Goal: Task Accomplishment & Management: Use online tool/utility

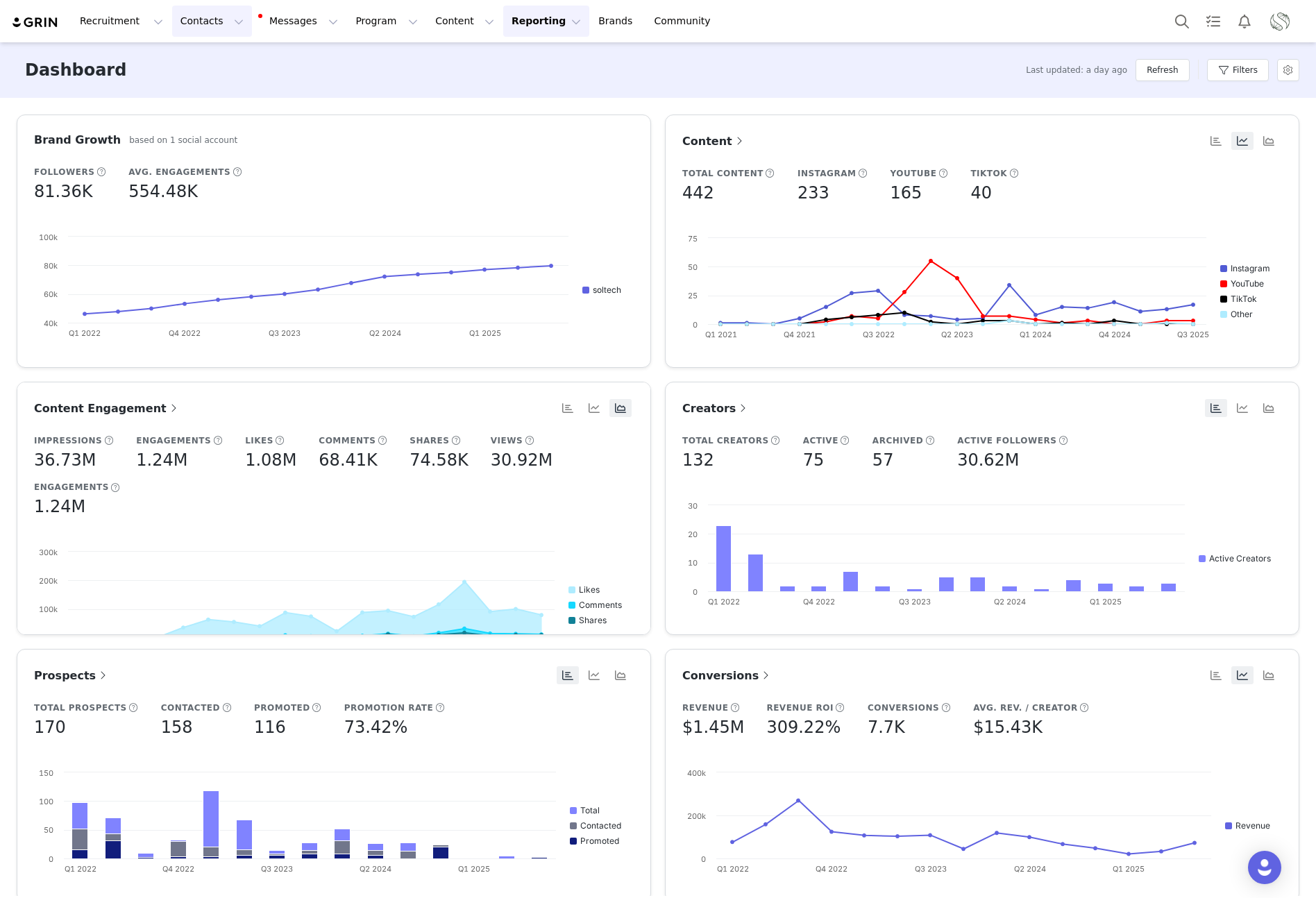
click at [198, 21] on button "Contacts Contacts" at bounding box center [212, 21] width 80 height 31
click at [197, 61] on p "Creators" at bounding box center [194, 61] width 42 height 14
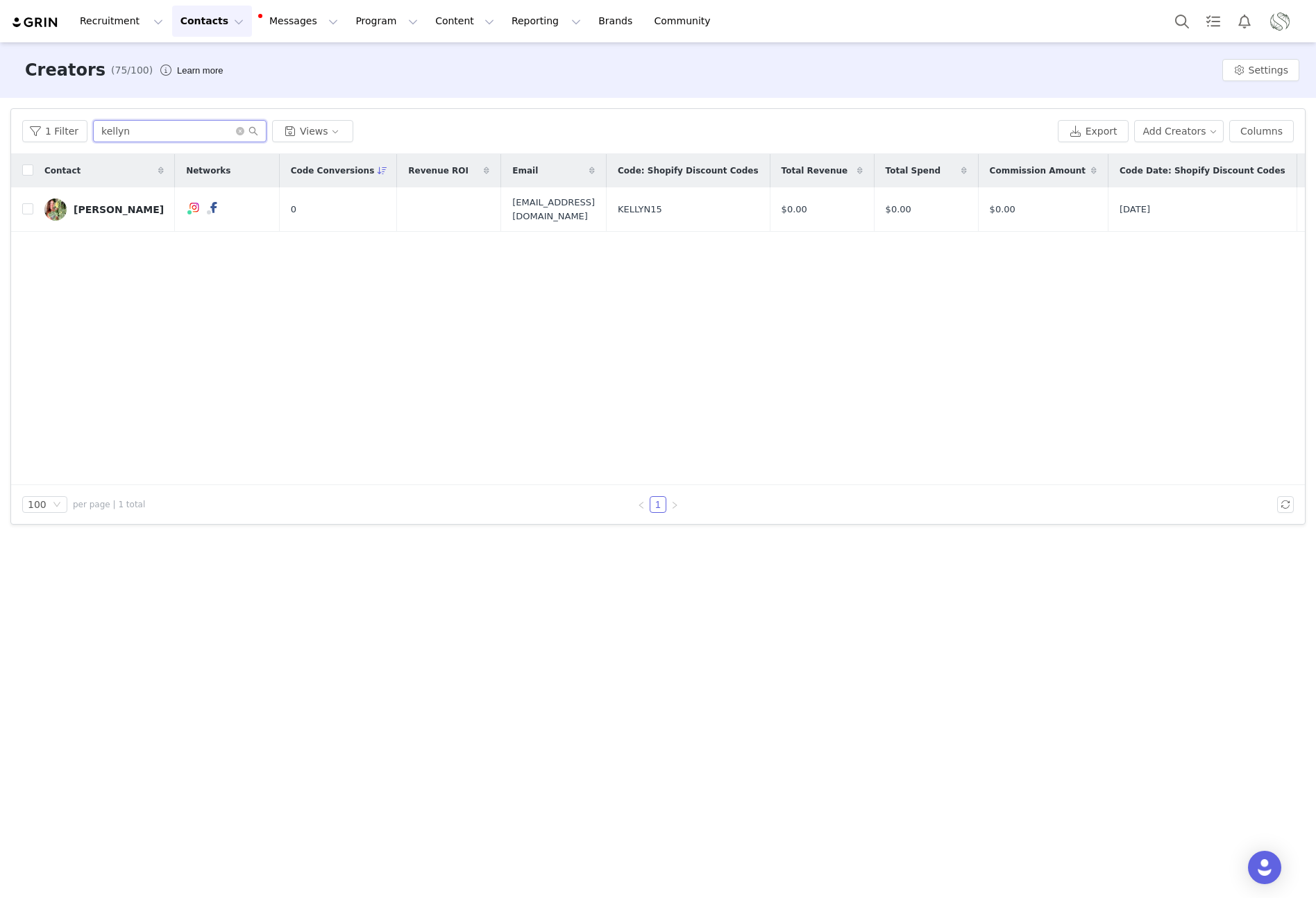
click at [161, 136] on input "kellyn" at bounding box center [179, 132] width 174 height 22
type input "[PERSON_NAME]"
click at [109, 192] on td "[PERSON_NAME]" at bounding box center [104, 209] width 142 height 44
click at [109, 209] on div "[PERSON_NAME]" at bounding box center [119, 209] width 90 height 11
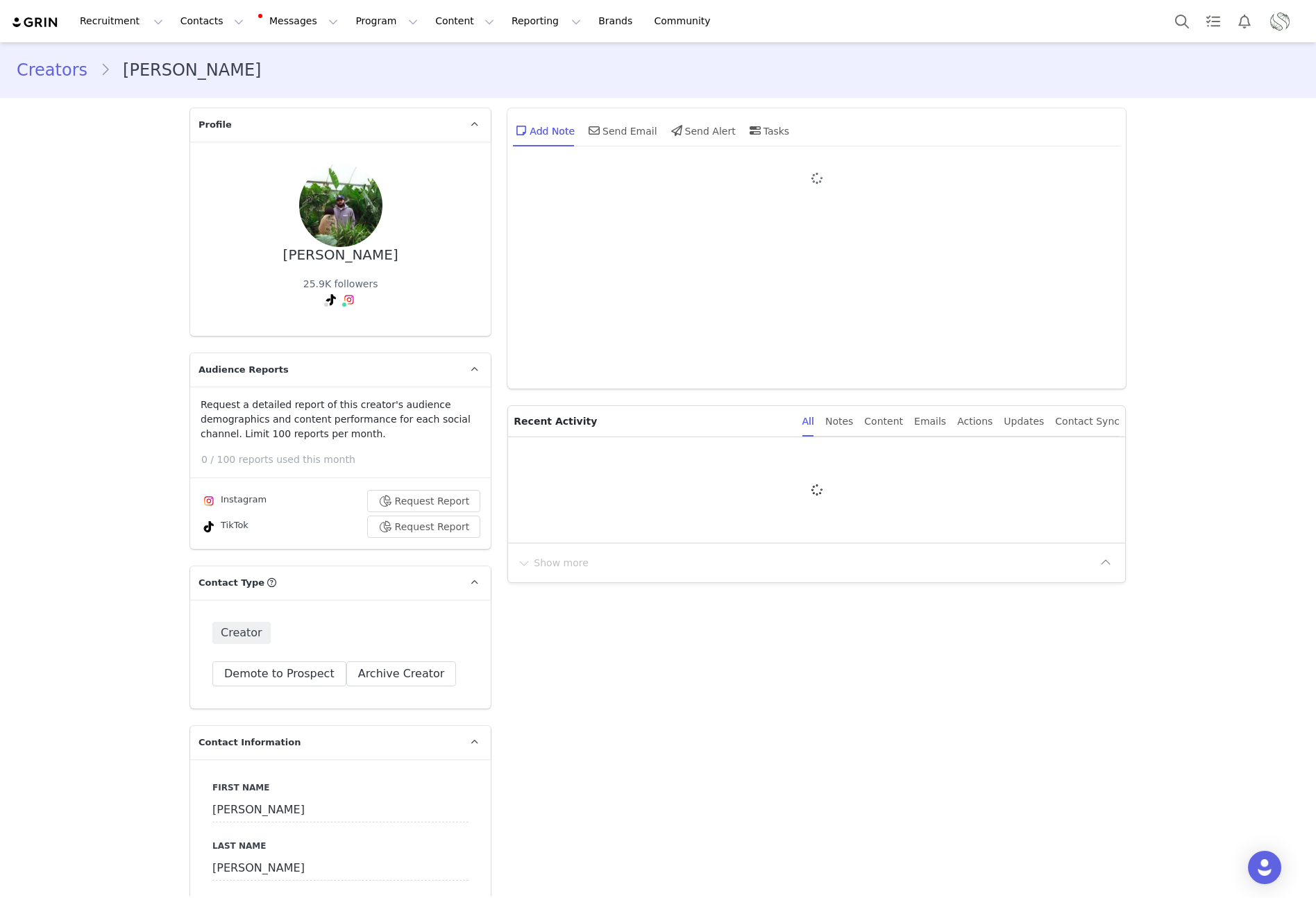
type input "+1 ([GEOGRAPHIC_DATA])"
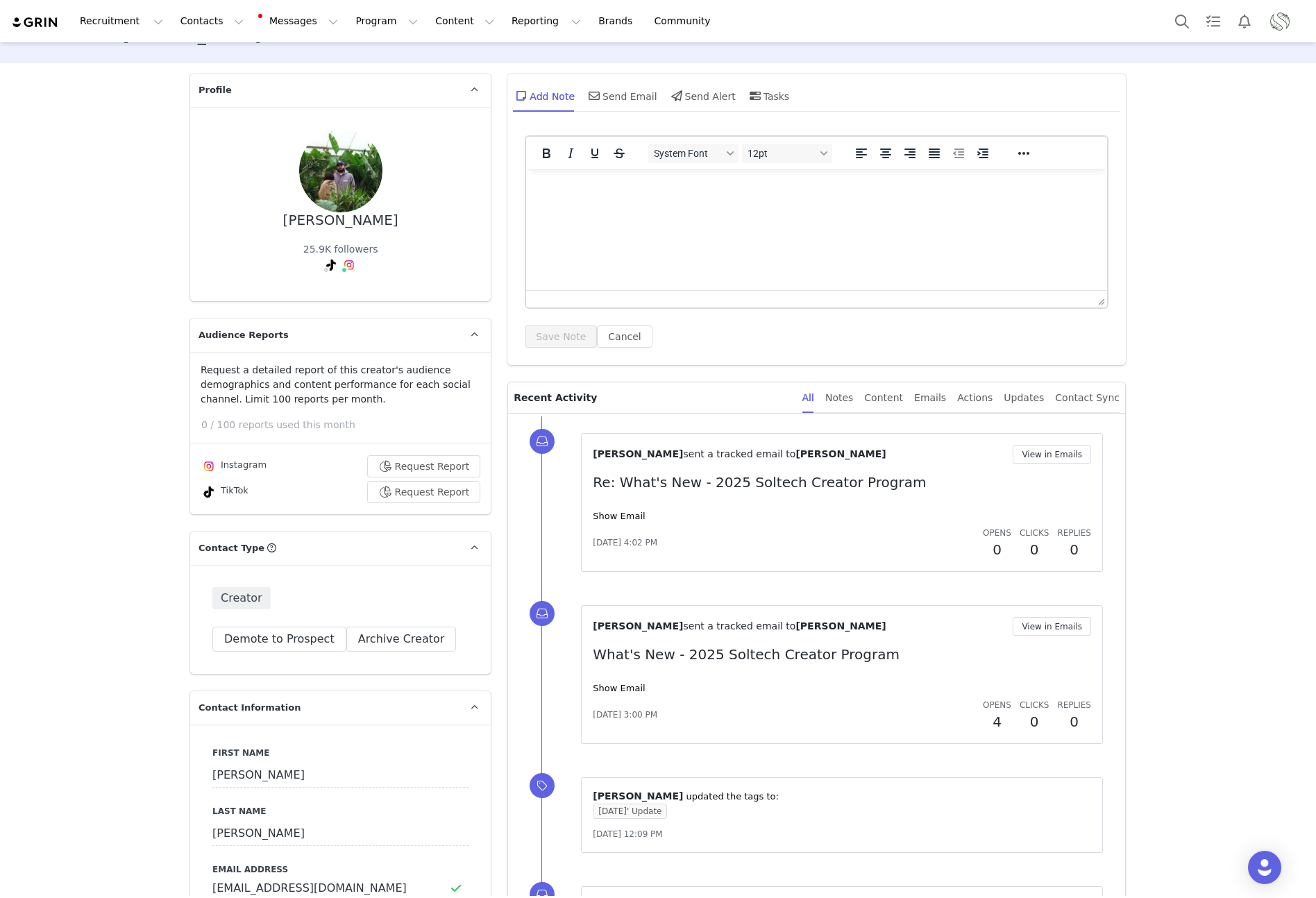
scroll to position [36, 0]
drag, startPoint x: 289, startPoint y: 511, endPoint x: 284, endPoint y: 502, distance: 10.3
click at [288, 510] on div "Request a detailed report of this creator's audience demographics and content p…" at bounding box center [340, 432] width 300 height 162
click at [208, 465] on img at bounding box center [209, 466] width 11 height 11
click at [235, 466] on div "Instagram" at bounding box center [233, 465] width 66 height 17
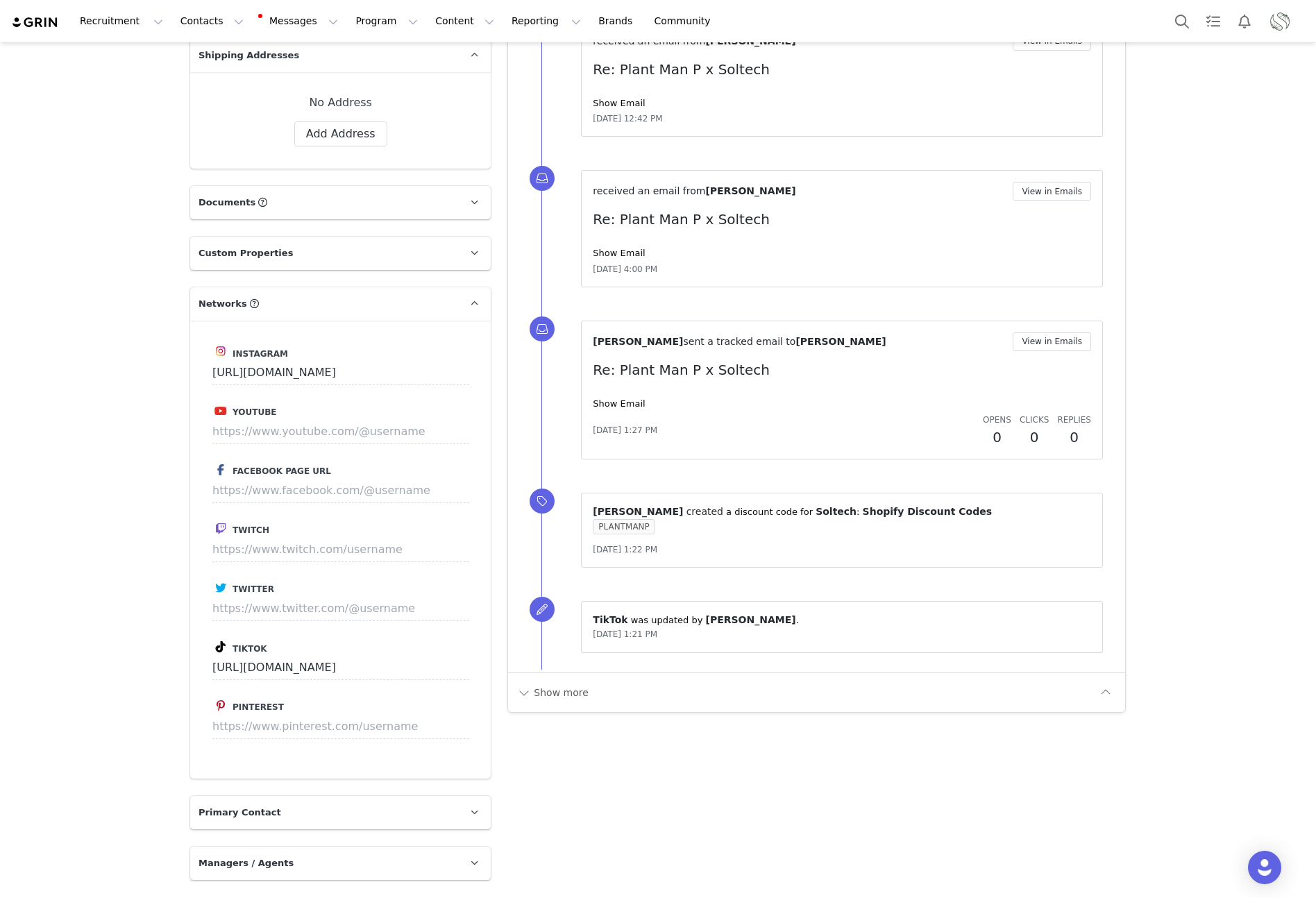
scroll to position [1369, 0]
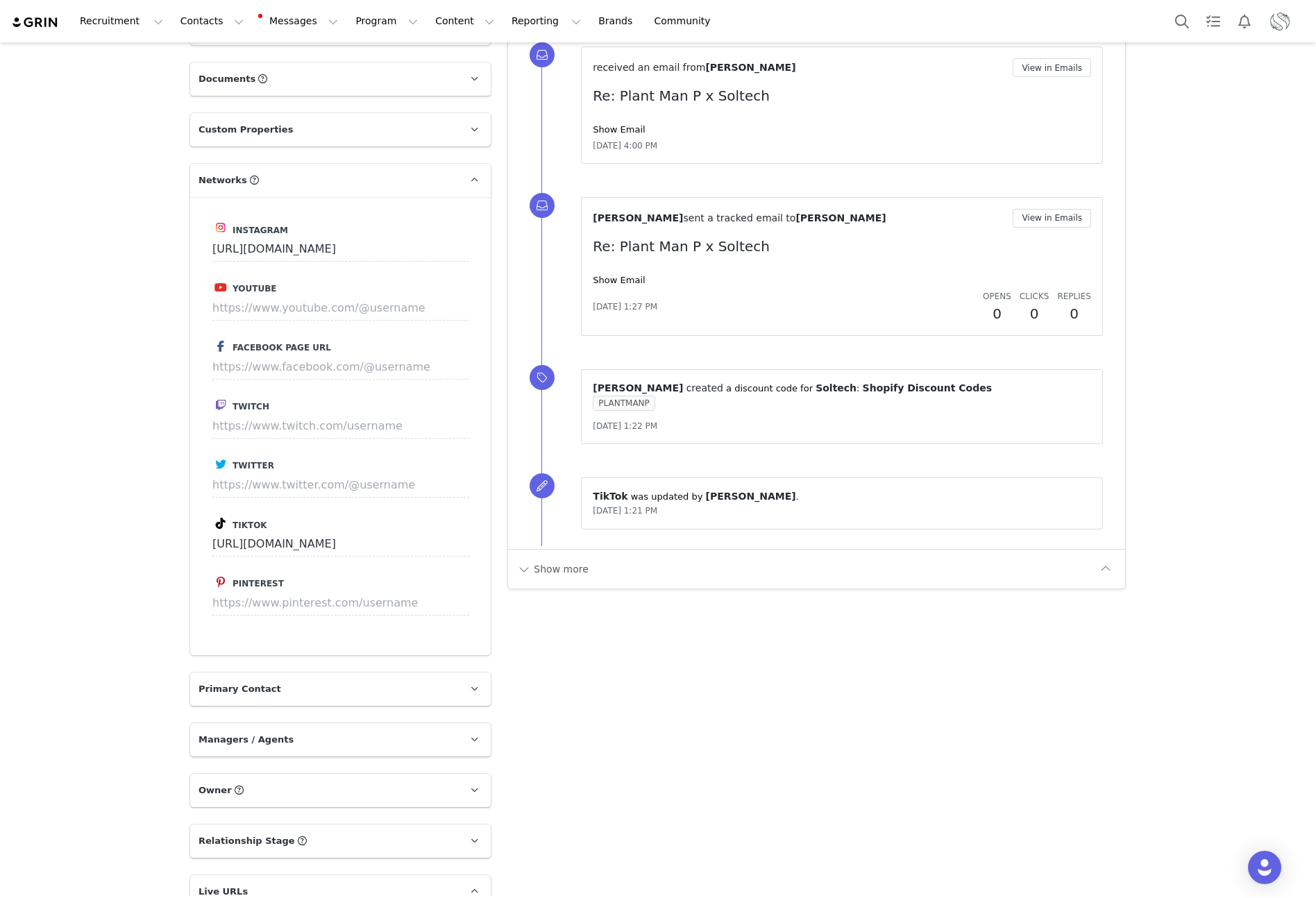
click at [314, 462] on label "Twitter" at bounding box center [340, 464] width 256 height 17
click at [254, 296] on input at bounding box center [341, 308] width 257 height 25
paste input "[URL][DOMAIN_NAME]"
type input "[URL][DOMAIN_NAME]"
click at [449, 304] on button "Save" at bounding box center [443, 308] width 51 height 25
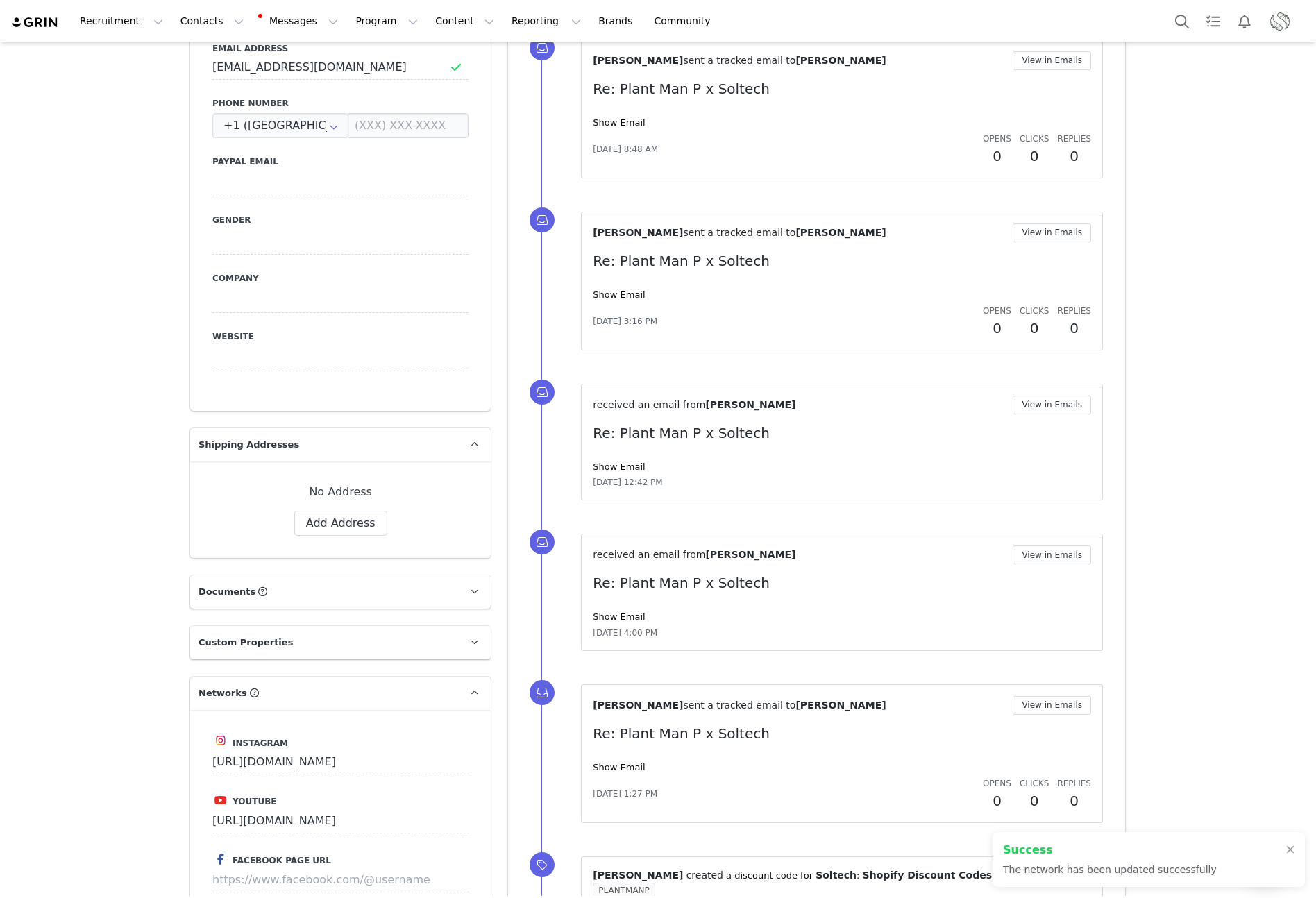
scroll to position [0, 0]
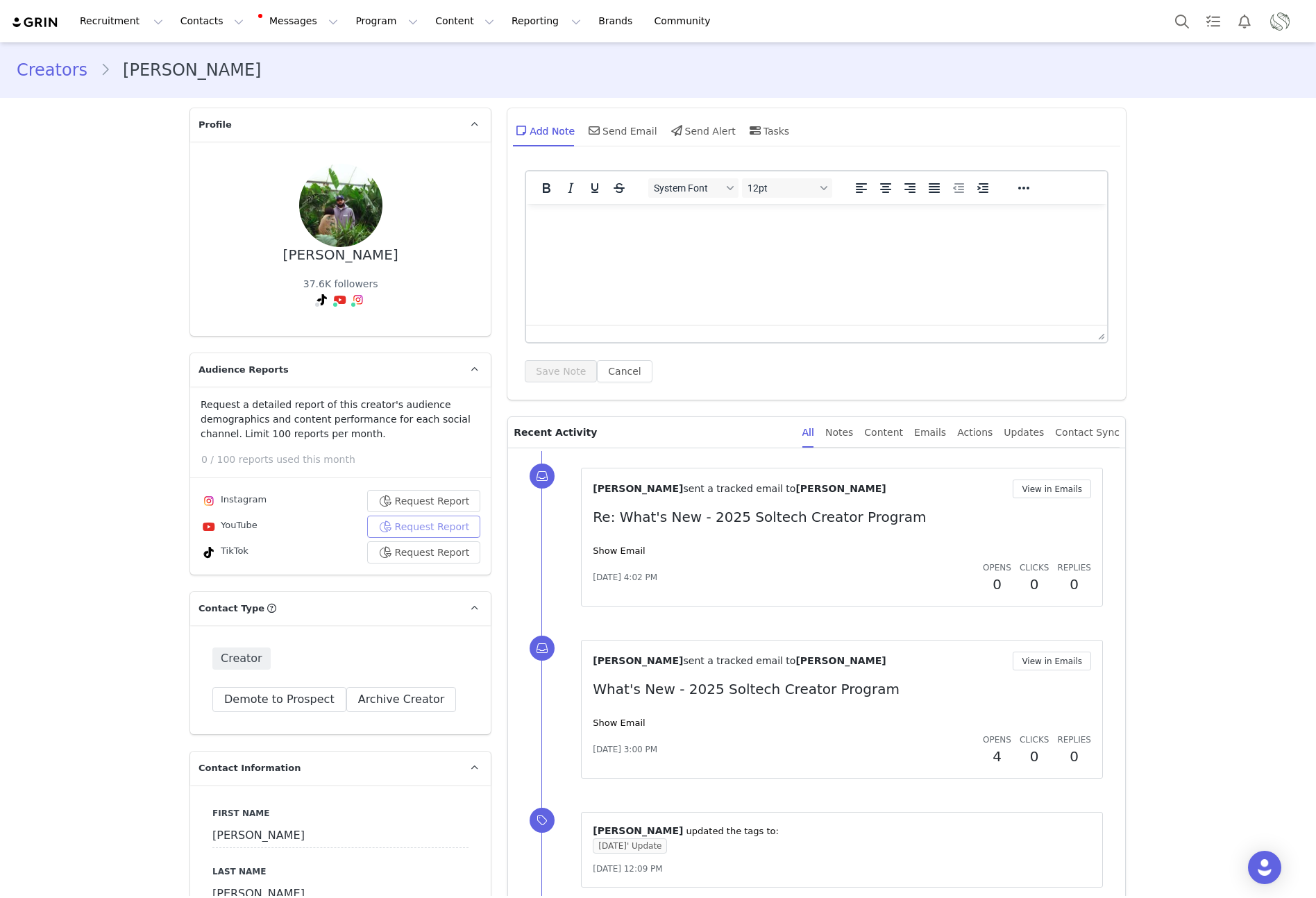
click at [427, 528] on button "Request Report" at bounding box center [424, 527] width 114 height 22
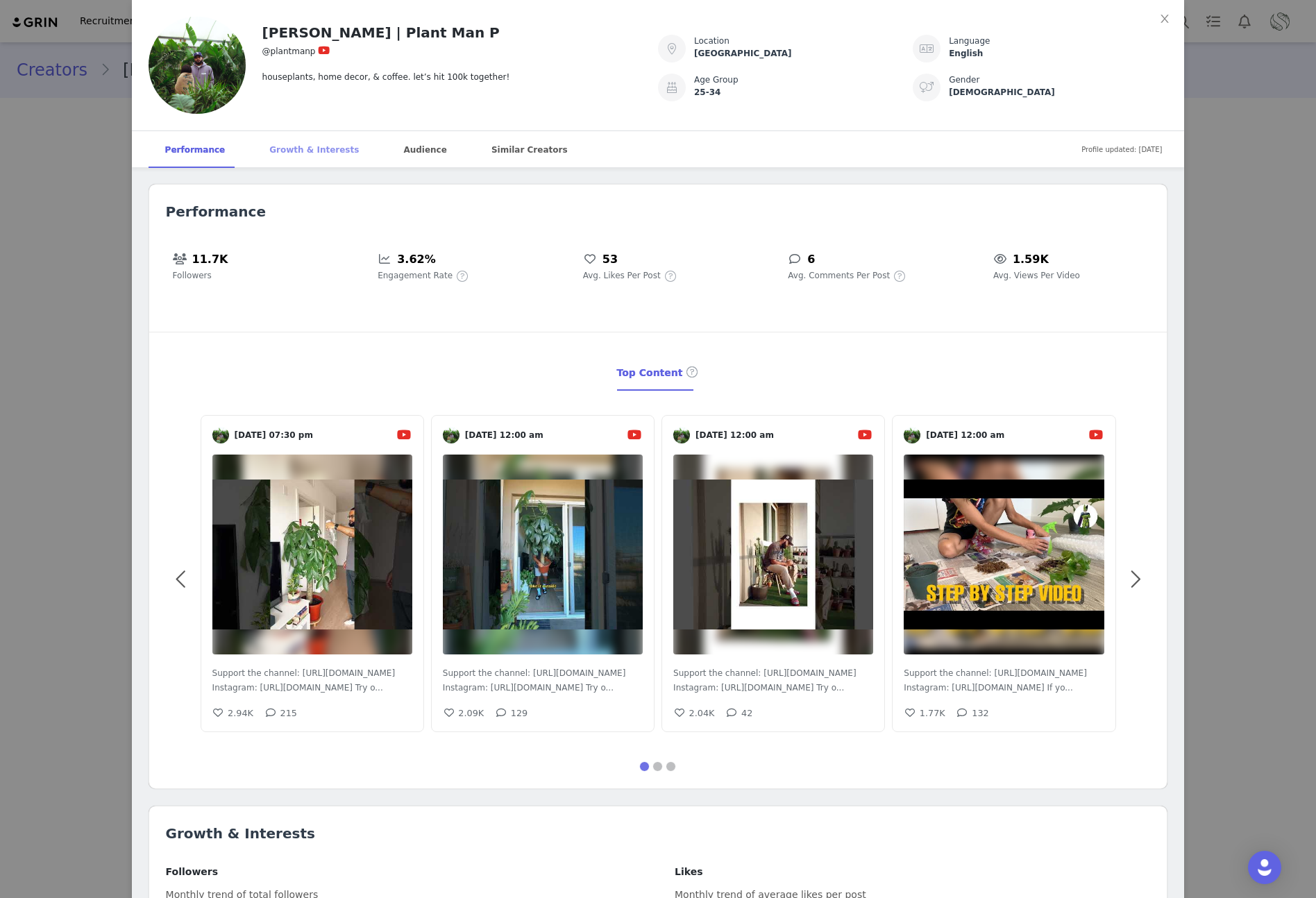
click at [300, 143] on div "Growth & Interests" at bounding box center [314, 150] width 123 height 37
click at [394, 148] on div "Audience" at bounding box center [425, 150] width 76 height 37
click at [510, 156] on div "Similar Creators" at bounding box center [530, 150] width 109 height 37
click at [1053, 17] on icon "icon: close" at bounding box center [1165, 19] width 11 height 11
